Goal: Information Seeking & Learning: Learn about a topic

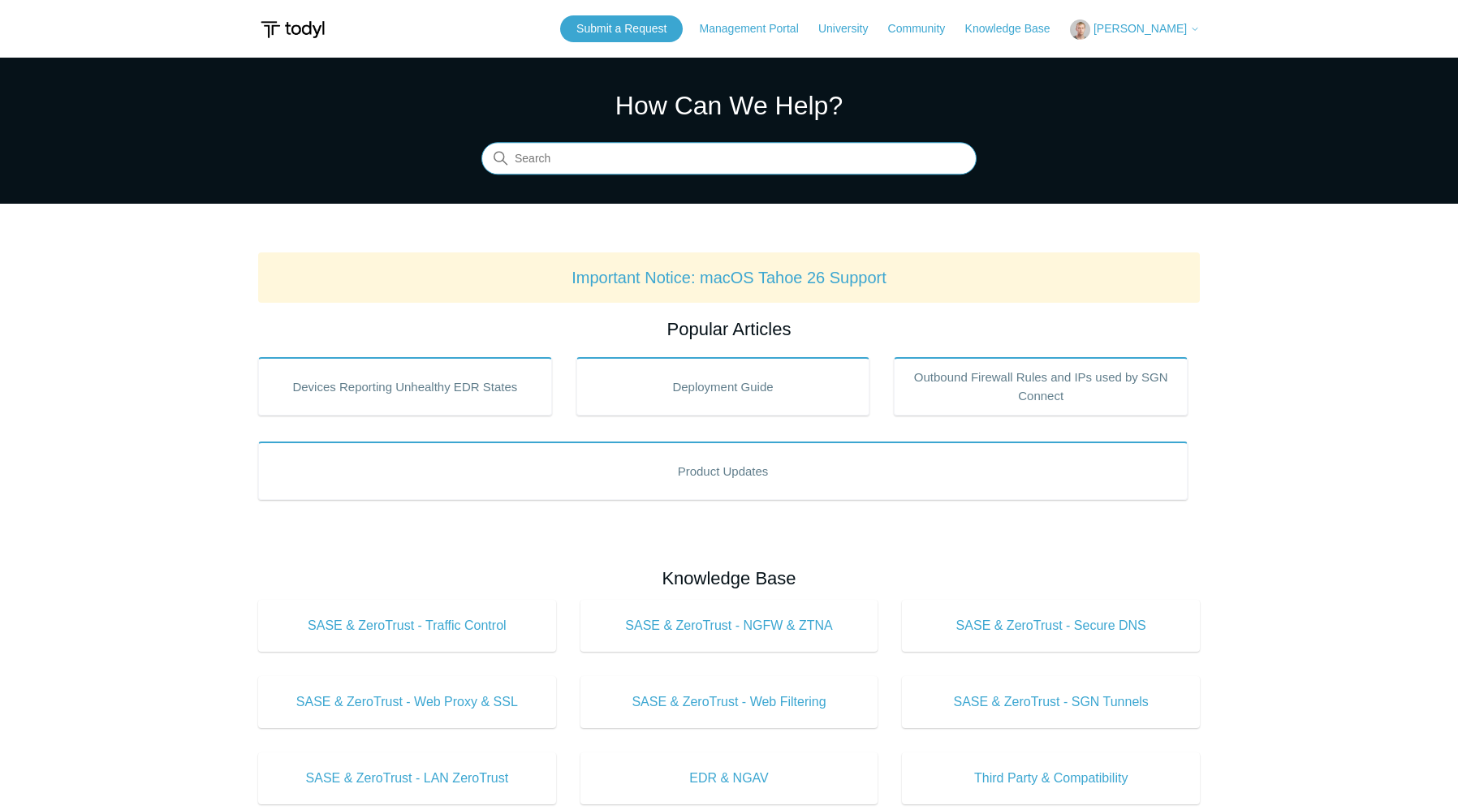
click at [564, 166] on input "Search" at bounding box center [728, 159] width 495 height 32
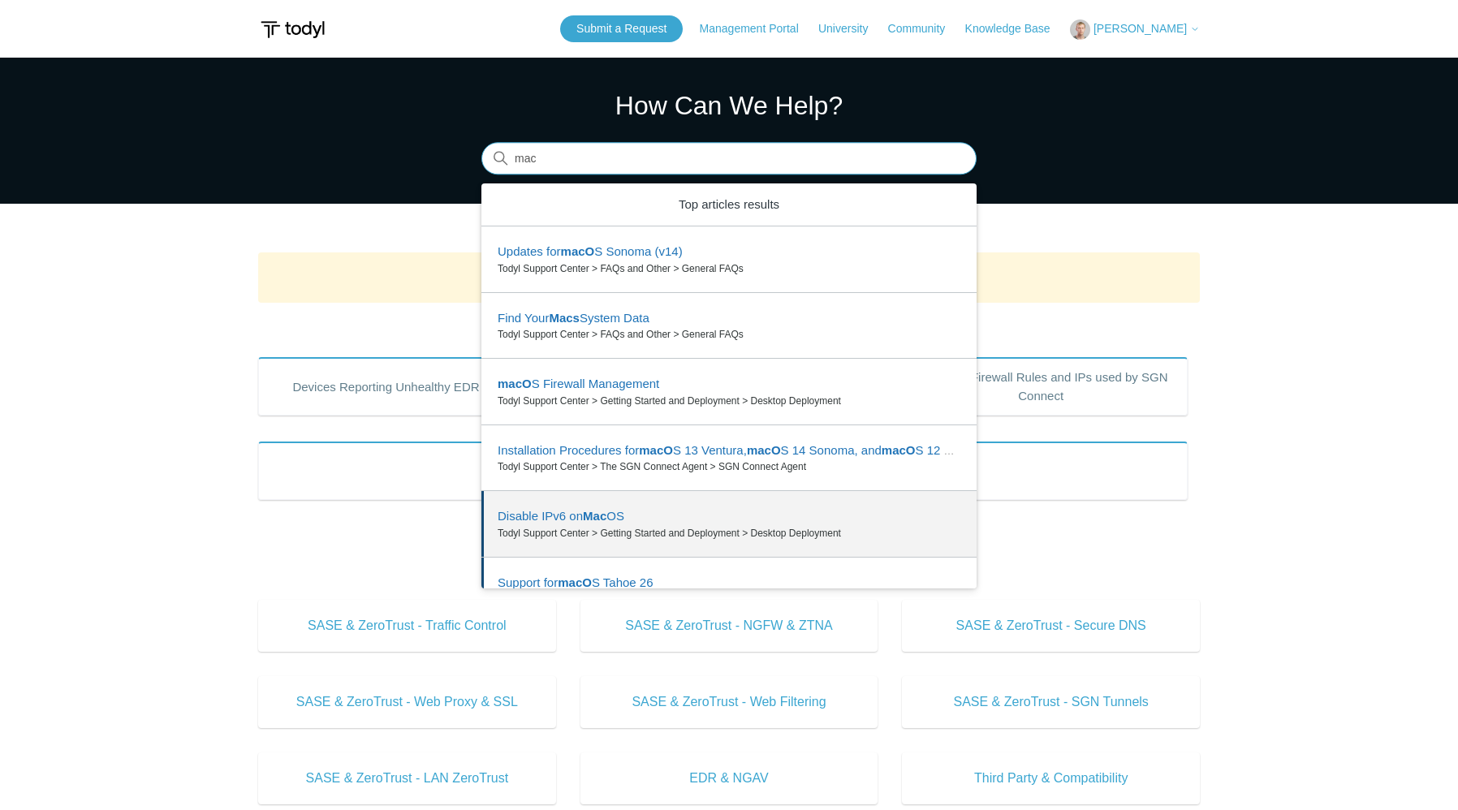
scroll to position [33, 0]
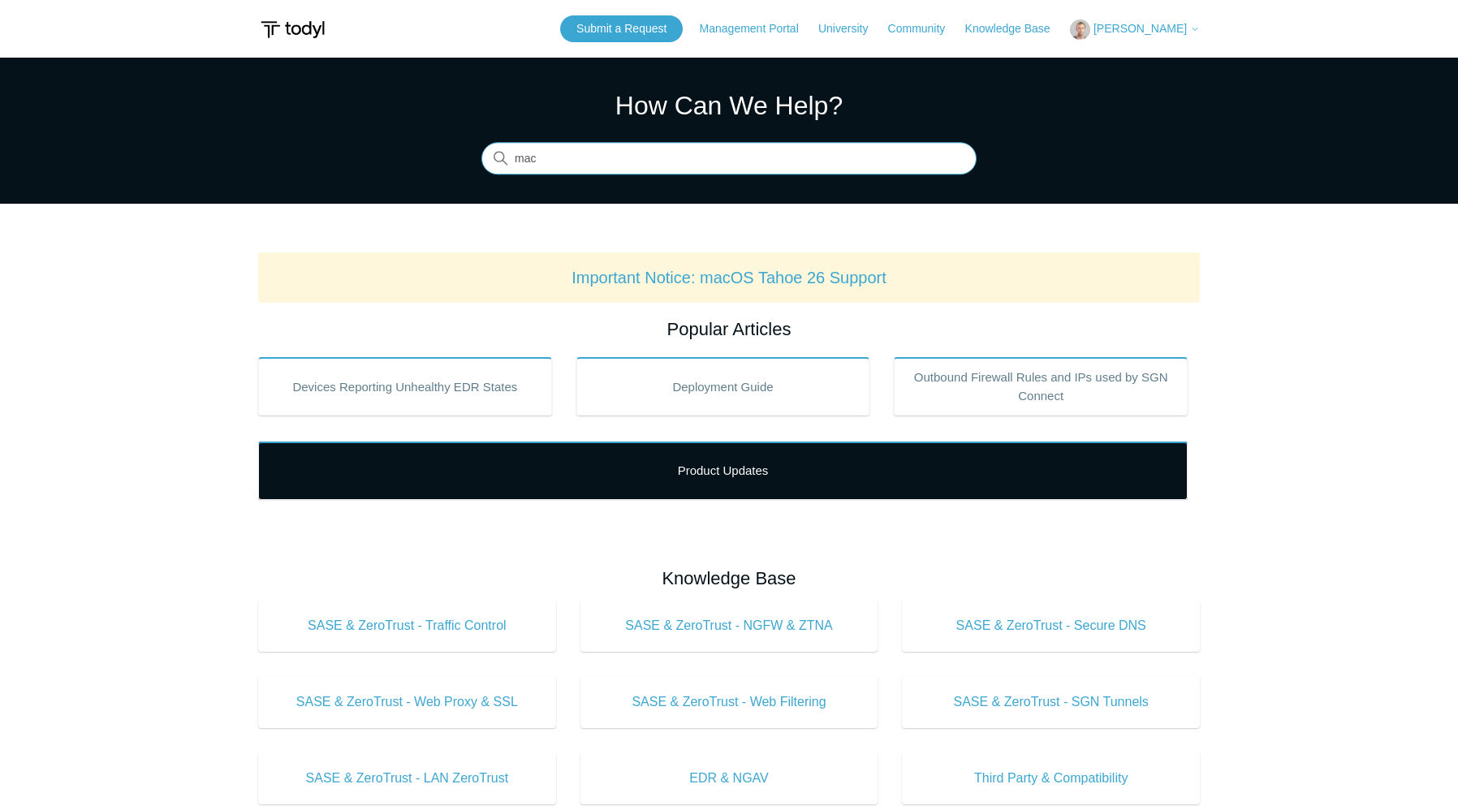
type input "mac"
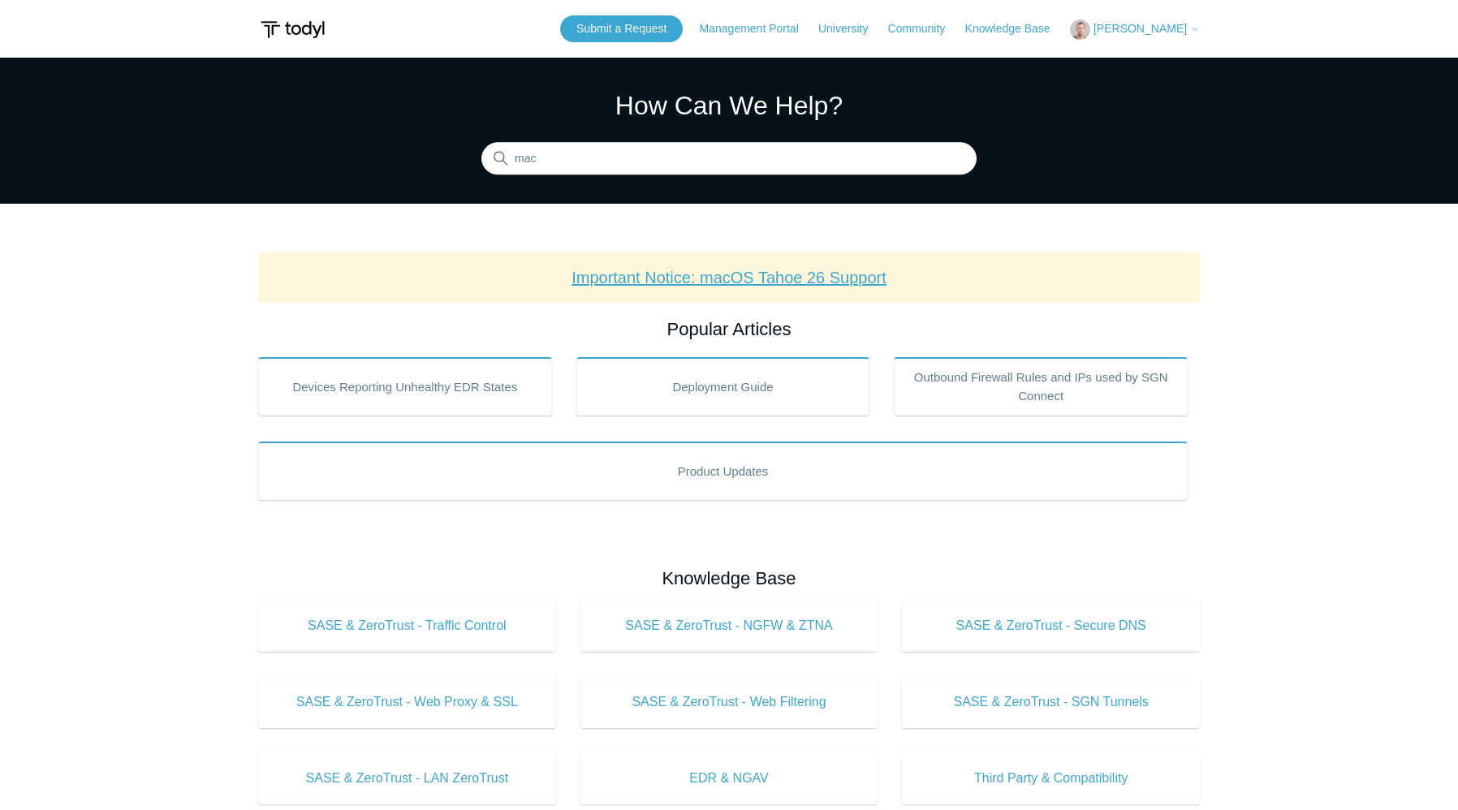
click at [774, 278] on link "Important Notice: macOS Tahoe 26 Support" at bounding box center [729, 278] width 315 height 18
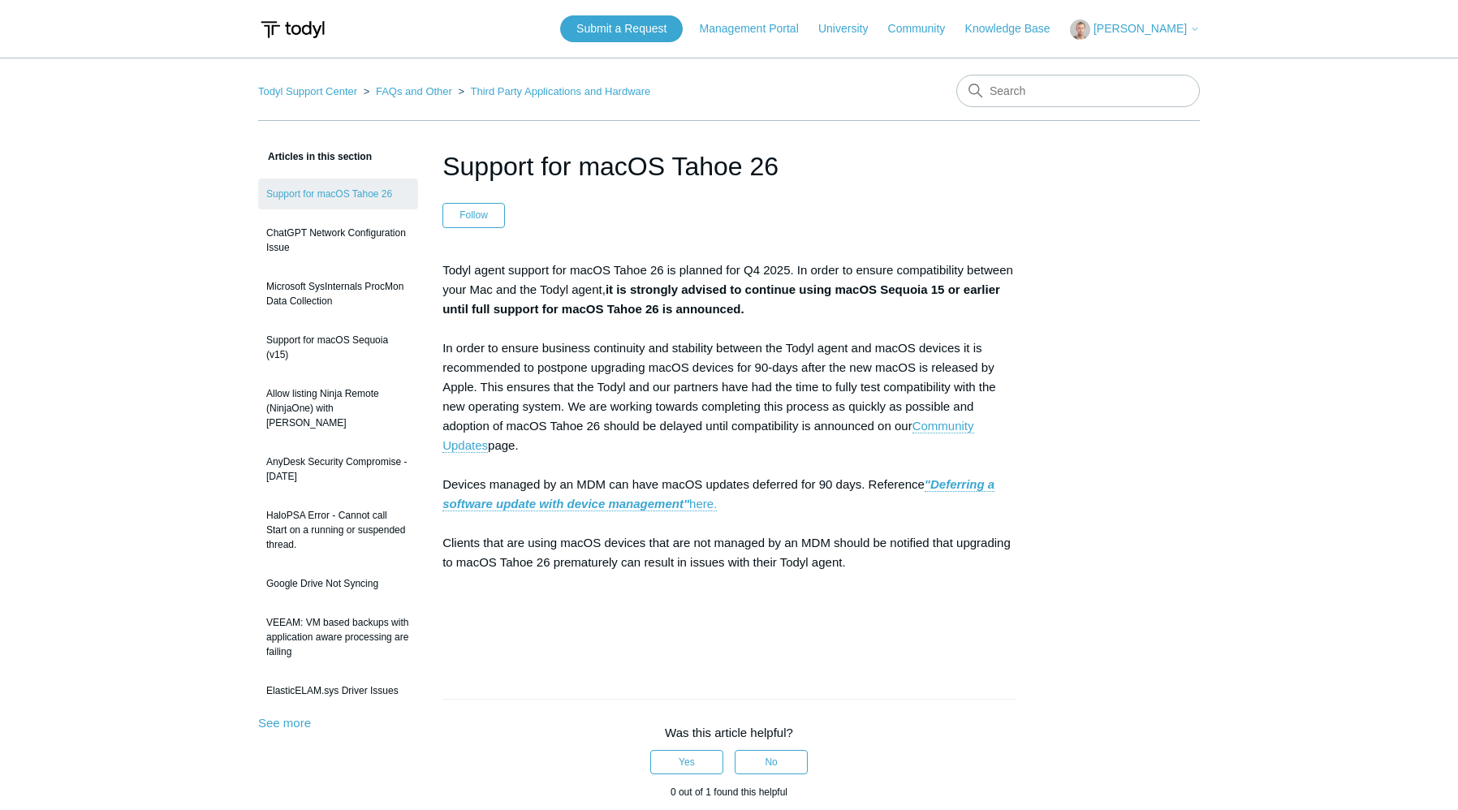
click at [724, 611] on p "Todyl agent support for macOS Tahoe 26 is planned for Q4 2025. In order to ensu…" at bounding box center [729, 456] width 573 height 390
